Goal: Obtain resource: Acquire a specific non-purchased item like information or template

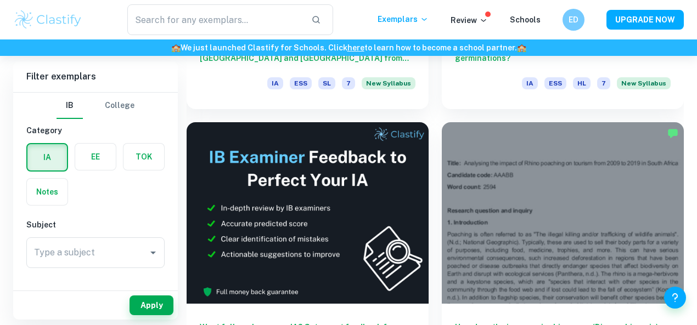
scroll to position [542, 0]
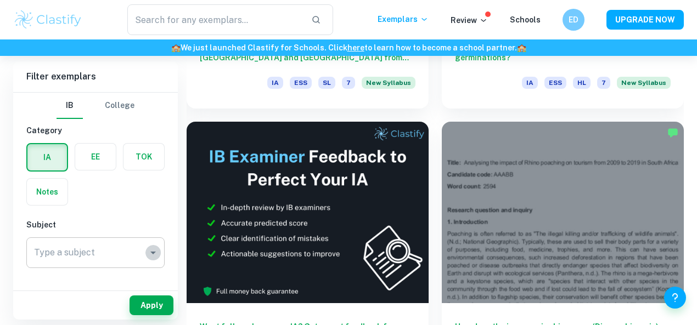
click at [148, 246] on icon "Open" at bounding box center [153, 252] width 13 height 13
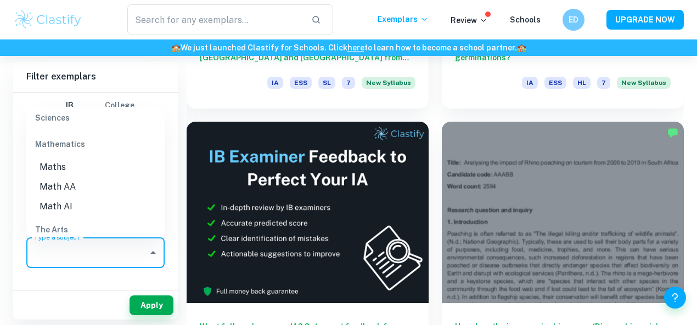
scroll to position [1482, 0]
click at [76, 196] on li "Math AI" at bounding box center [95, 206] width 138 height 20
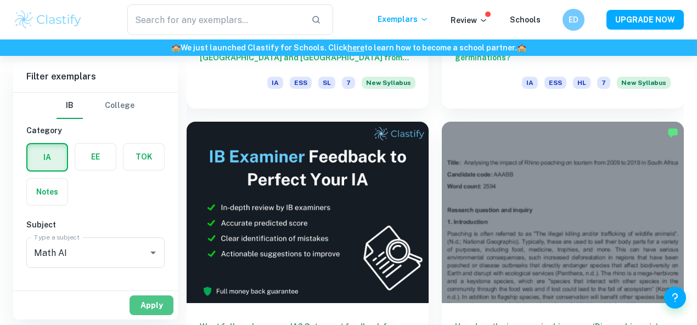
click at [138, 304] on button "Apply" at bounding box center [152, 306] width 44 height 20
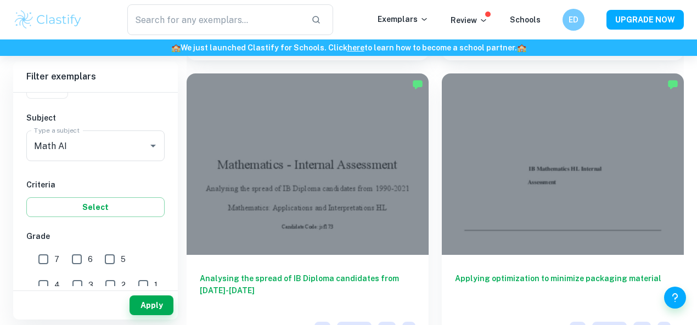
scroll to position [4640, 0]
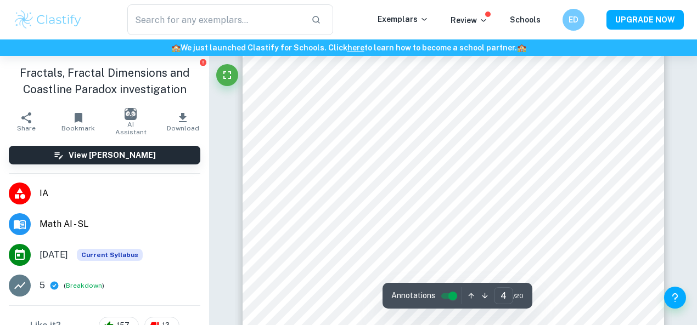
scroll to position [2299, 0]
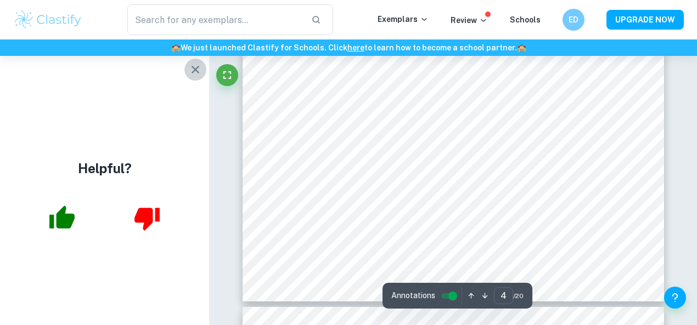
click at [189, 65] on icon "button" at bounding box center [195, 69] width 13 height 13
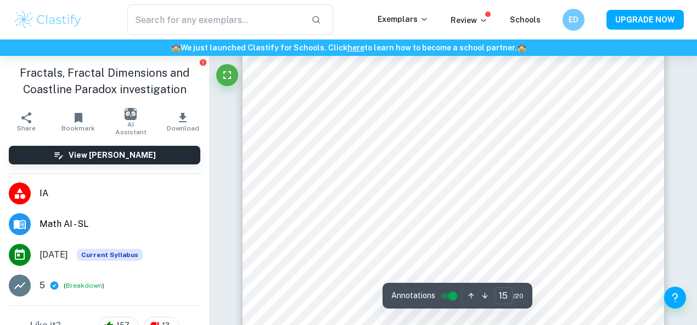
scroll to position [8848, 0]
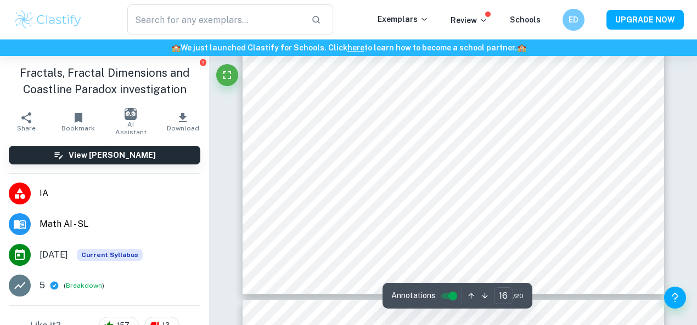
type input "17"
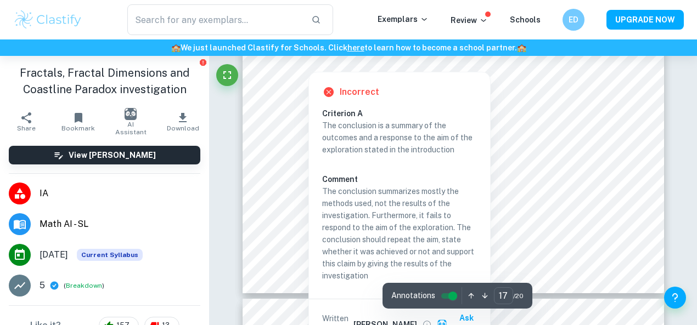
scroll to position [10251, 0]
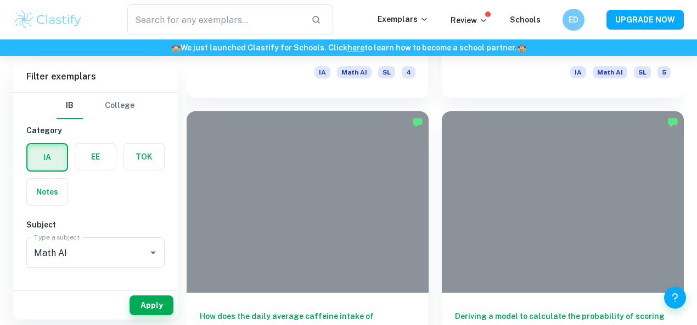
scroll to position [7008, 0]
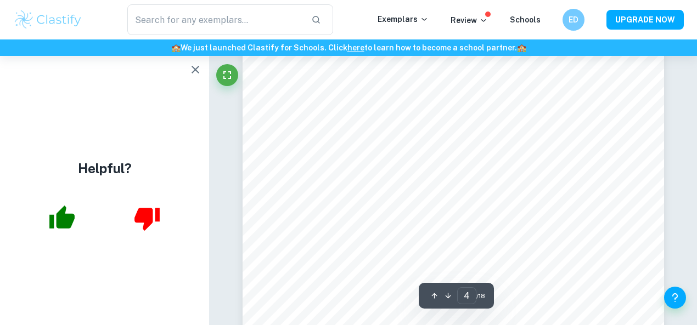
scroll to position [1902, 0]
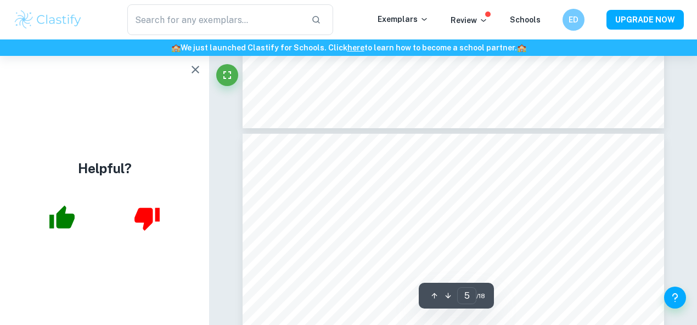
type input "6"
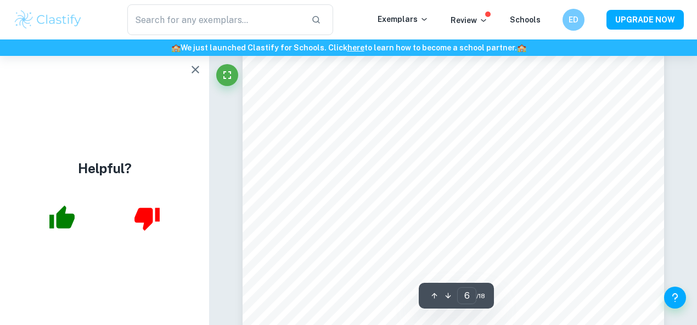
scroll to position [2962, 0]
